Goal: Navigation & Orientation: Go to known website

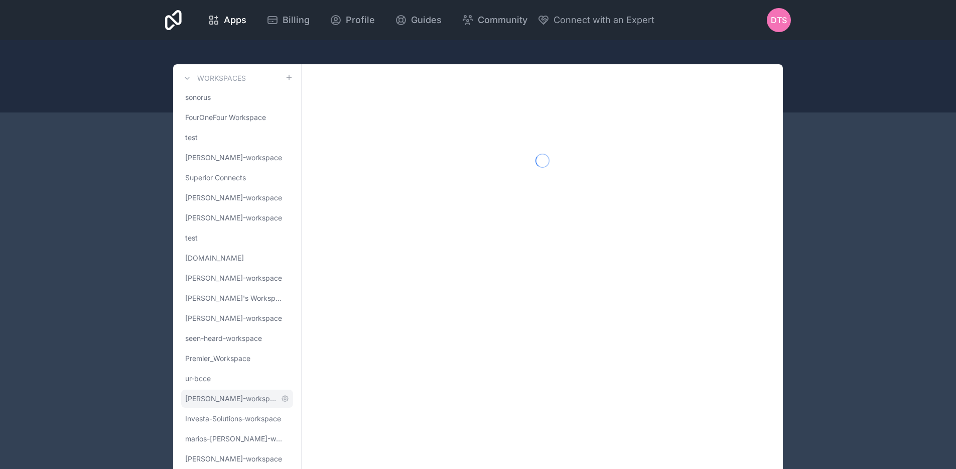
scroll to position [51, 0]
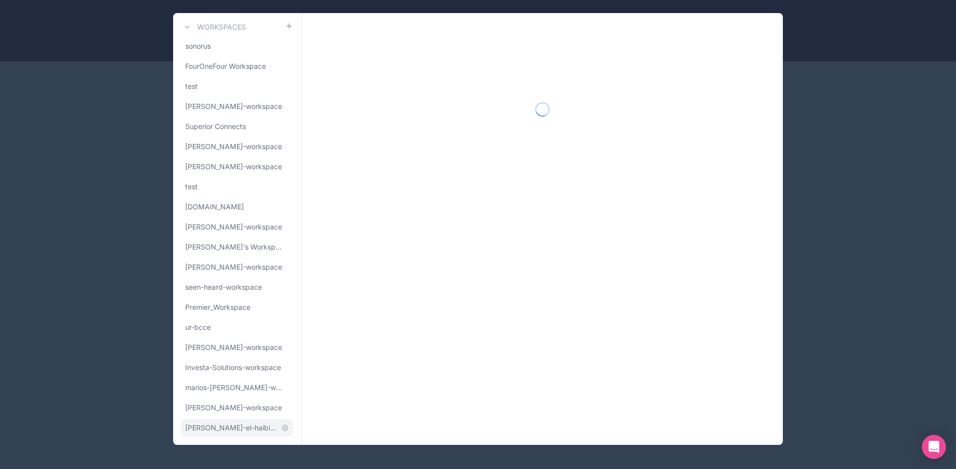
click at [229, 428] on span "[PERSON_NAME]-el-haibi-workspace" at bounding box center [231, 428] width 92 height 10
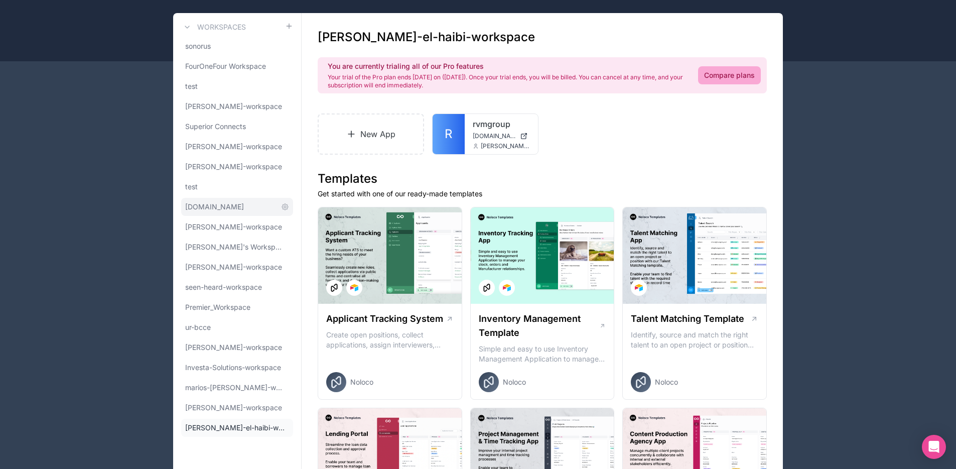
click at [208, 212] on link "[DOMAIN_NAME]" at bounding box center [237, 207] width 112 height 18
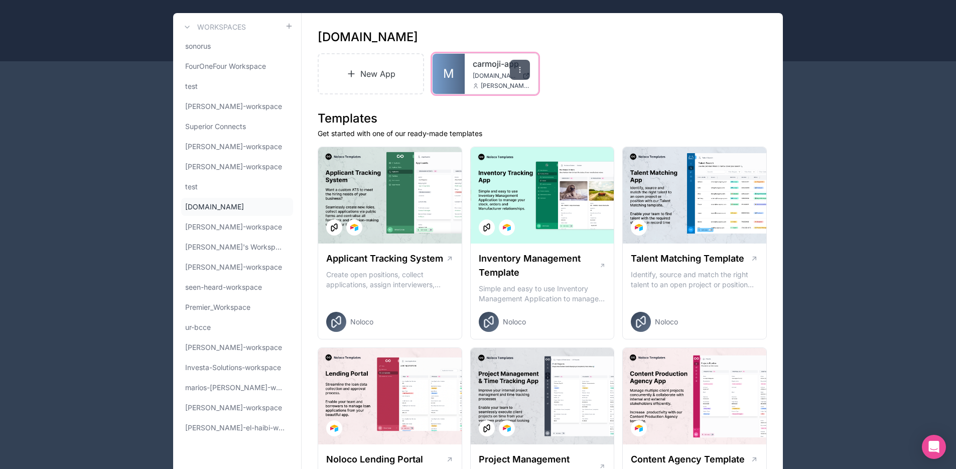
click at [522, 75] on div at bounding box center [520, 70] width 20 height 20
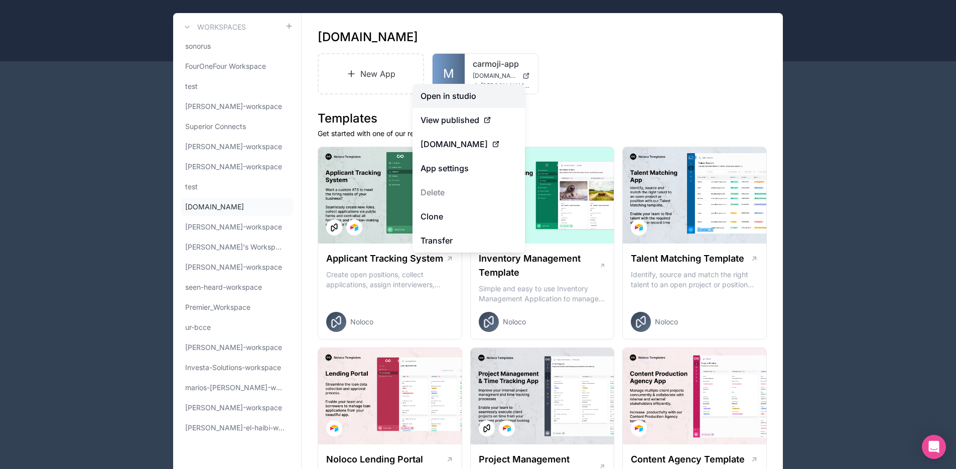
click at [482, 92] on link "Open in studio" at bounding box center [469, 96] width 112 height 24
